Goal: Task Accomplishment & Management: Complete application form

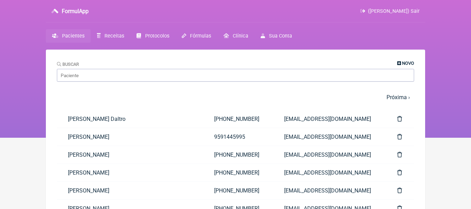
click at [401, 63] on link "Novo" at bounding box center [405, 63] width 17 height 5
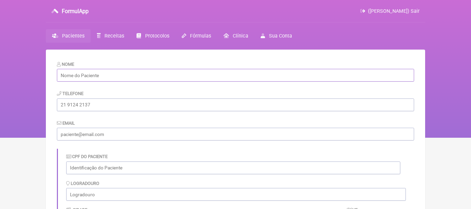
click at [208, 79] on input "text" at bounding box center [235, 75] width 357 height 13
paste input "[PERSON_NAME]"
type input "[PERSON_NAME]"
click at [133, 107] on input "tel" at bounding box center [235, 105] width 357 height 13
paste input "[PHONE_NUMBER]"
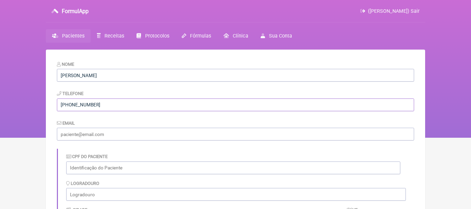
type input "[PHONE_NUMBER]"
click at [124, 133] on input "email" at bounding box center [235, 134] width 357 height 13
paste input "[EMAIL_ADDRESS][DOMAIN_NAME]"
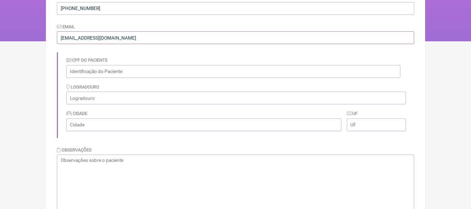
scroll to position [101, 0]
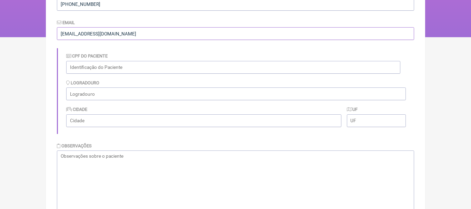
type input "[EMAIL_ADDRESS][DOMAIN_NAME]"
click at [244, 159] on textarea at bounding box center [235, 185] width 357 height 69
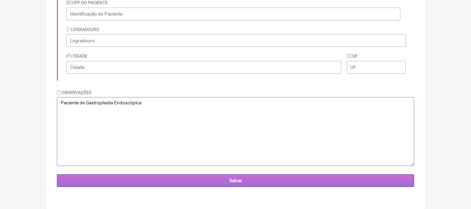
type textarea "Paciente de Gastroplastia Endoscópica"
click at [234, 181] on input "Salvar" at bounding box center [235, 181] width 357 height 13
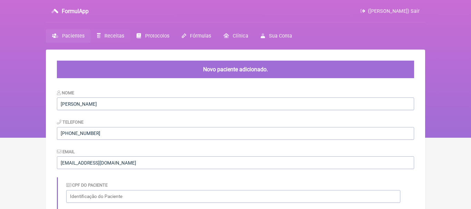
click at [113, 36] on span "Receitas" at bounding box center [115, 36] width 20 height 6
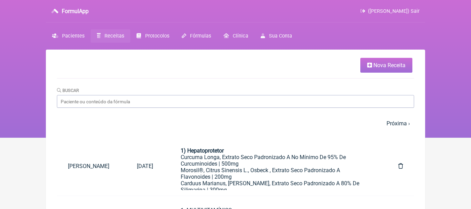
click at [379, 66] on span "Nova Receita" at bounding box center [390, 65] width 32 height 7
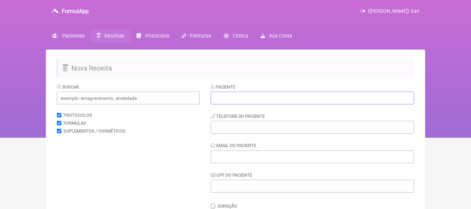
click at [287, 101] on input "text" at bounding box center [313, 98] width 204 height 13
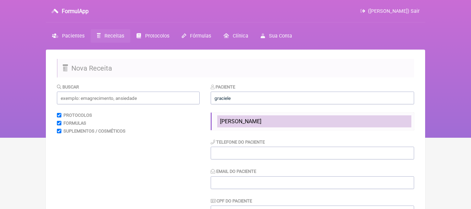
click at [262, 121] on span "[PERSON_NAME]" at bounding box center [240, 121] width 41 height 7
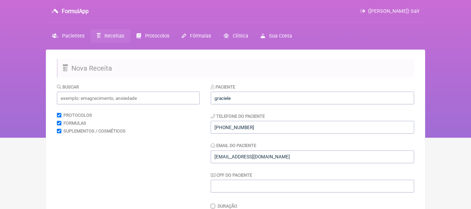
type input "[PERSON_NAME]"
type input "[PHONE_NUMBER]"
type input "[EMAIL_ADDRESS][DOMAIN_NAME]"
click at [161, 101] on input "text" at bounding box center [128, 98] width 143 height 13
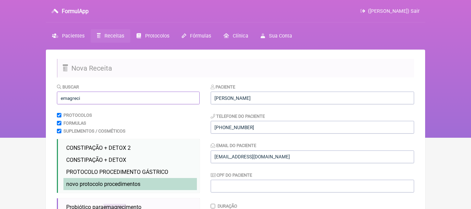
type input "emagreci"
click at [126, 184] on span "novo protocolo procedimentos" at bounding box center [103, 184] width 74 height 7
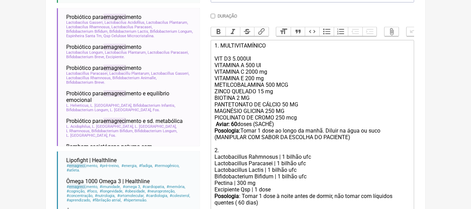
scroll to position [192, 0]
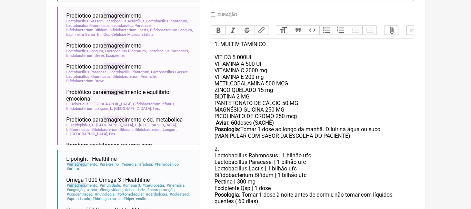
click at [236, 123] on strong "Aviar: 60" at bounding box center [226, 123] width 21 height 7
click at [326, 130] on div "PANTETONATO DE CÁLCIO 50 MG MAGNÉSIO GLICINA 250 MG PICOLINATO DE CROMO 250 mcg…" at bounding box center [313, 126] width 196 height 52
click at [342, 131] on div "PANTETONATO DE CÁLCIO 50 MG MAGNÉSIO GLICINA 250 MG PICOLINATO DE CROMO 250 mcg…" at bounding box center [313, 126] width 196 height 52
click at [243, 202] on div "Posologia : Tomar 1 dose à noite antes de dormir, não tomar com líquidos quente…" at bounding box center [313, 205] width 196 height 27
type trix-editor "<div>1. MULTIVITAMÍNICO<br><br>VIT D3 5.000UI<br>VITAMINA A 500 UI<br>&nbsp;VIT…"
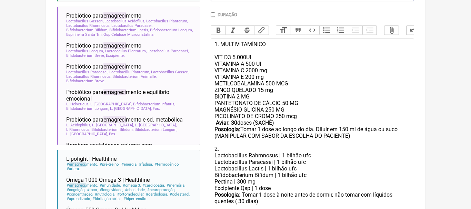
scroll to position [265, 0]
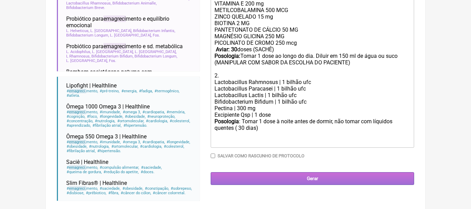
click at [329, 178] on input "Gerar" at bounding box center [313, 179] width 204 height 13
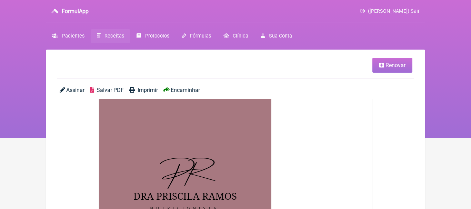
click at [199, 91] on span "Encaminhar" at bounding box center [185, 90] width 29 height 7
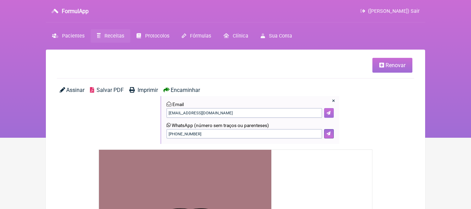
click at [329, 114] on icon at bounding box center [329, 113] width 4 height 4
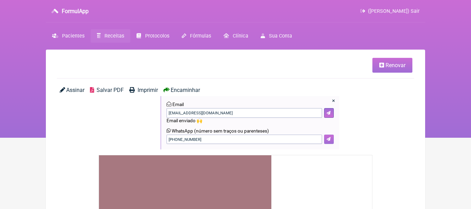
click at [330, 140] on icon at bounding box center [329, 139] width 4 height 4
